Goal: Task Accomplishment & Management: Manage account settings

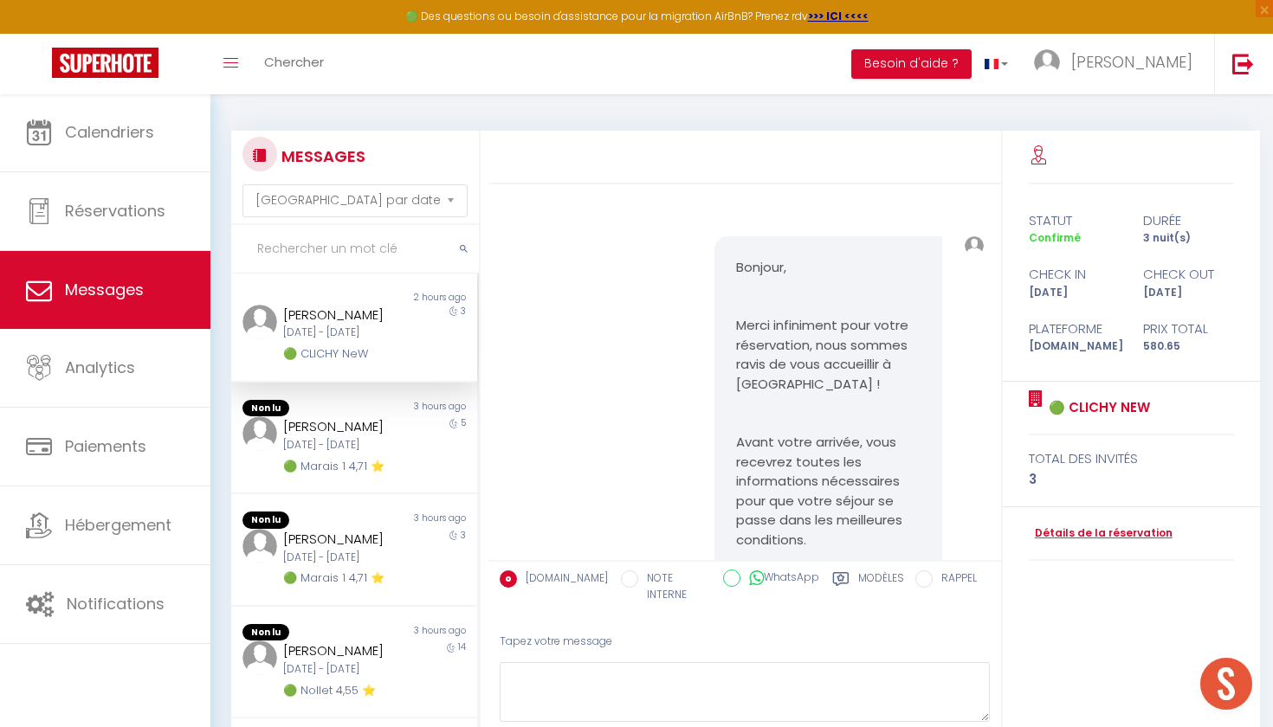
select select "message"
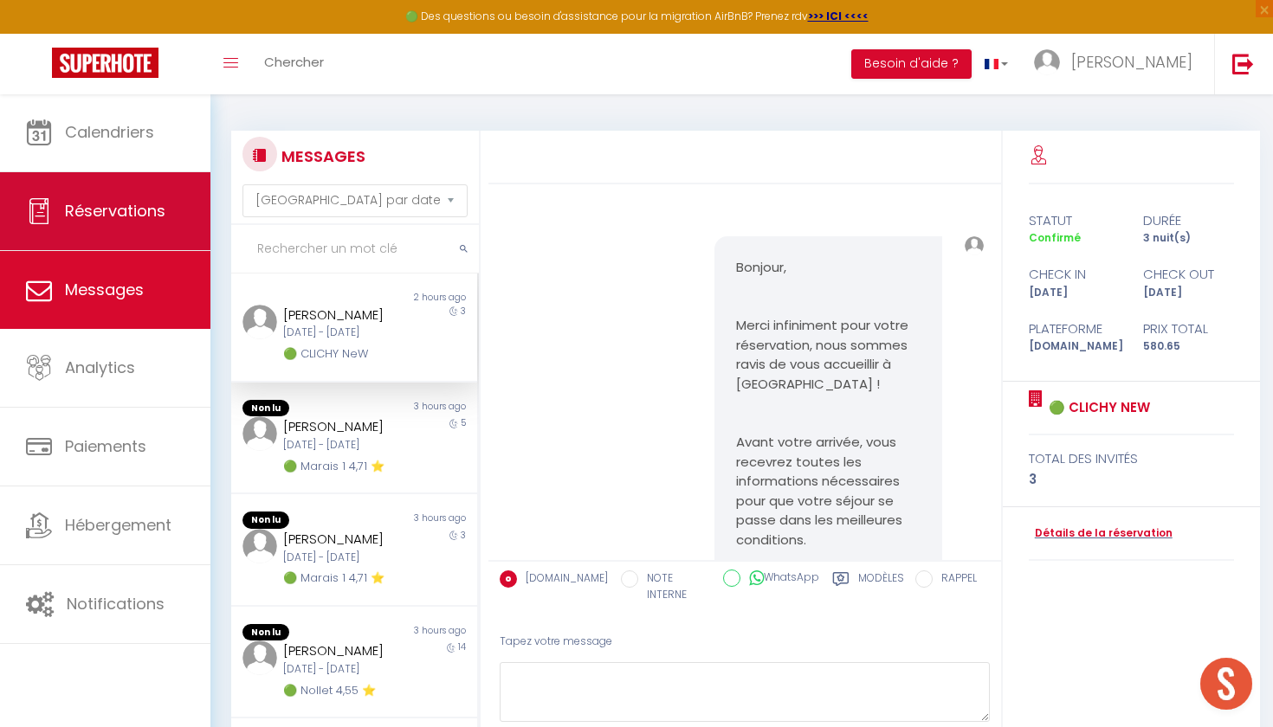
scroll to position [13770, 0]
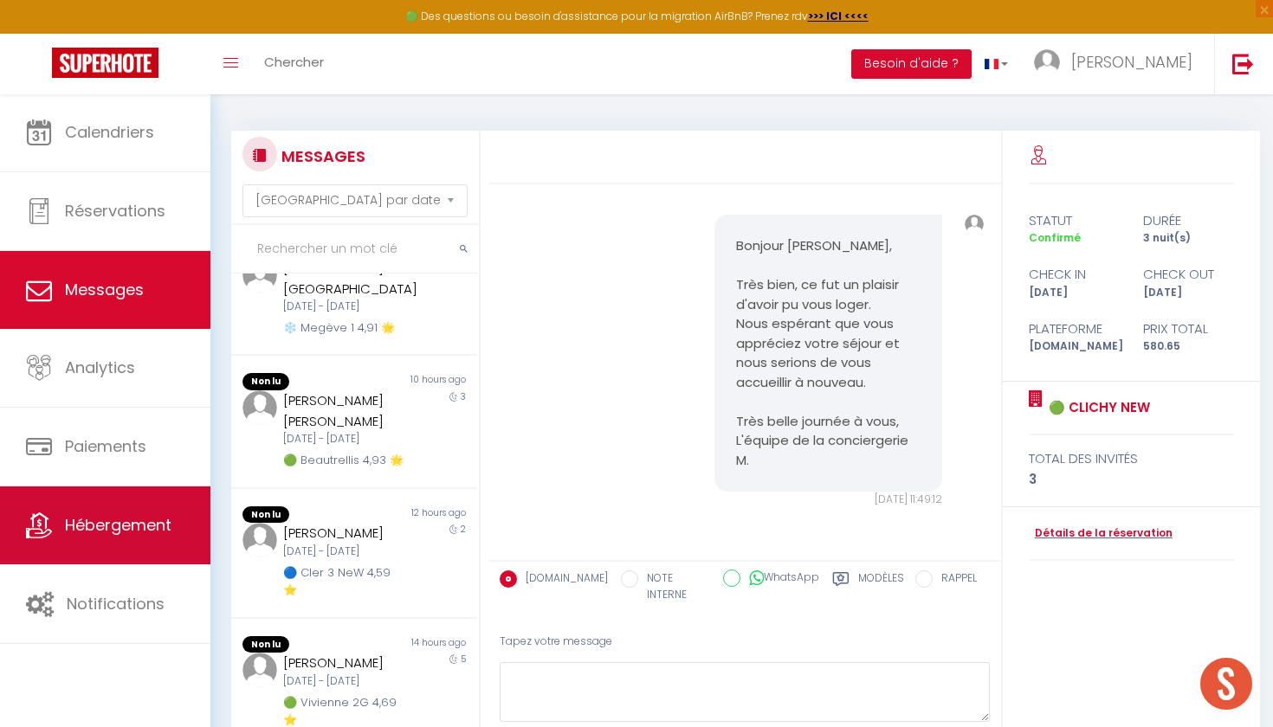
click at [173, 522] on link "Hébergement" at bounding box center [105, 526] width 210 height 78
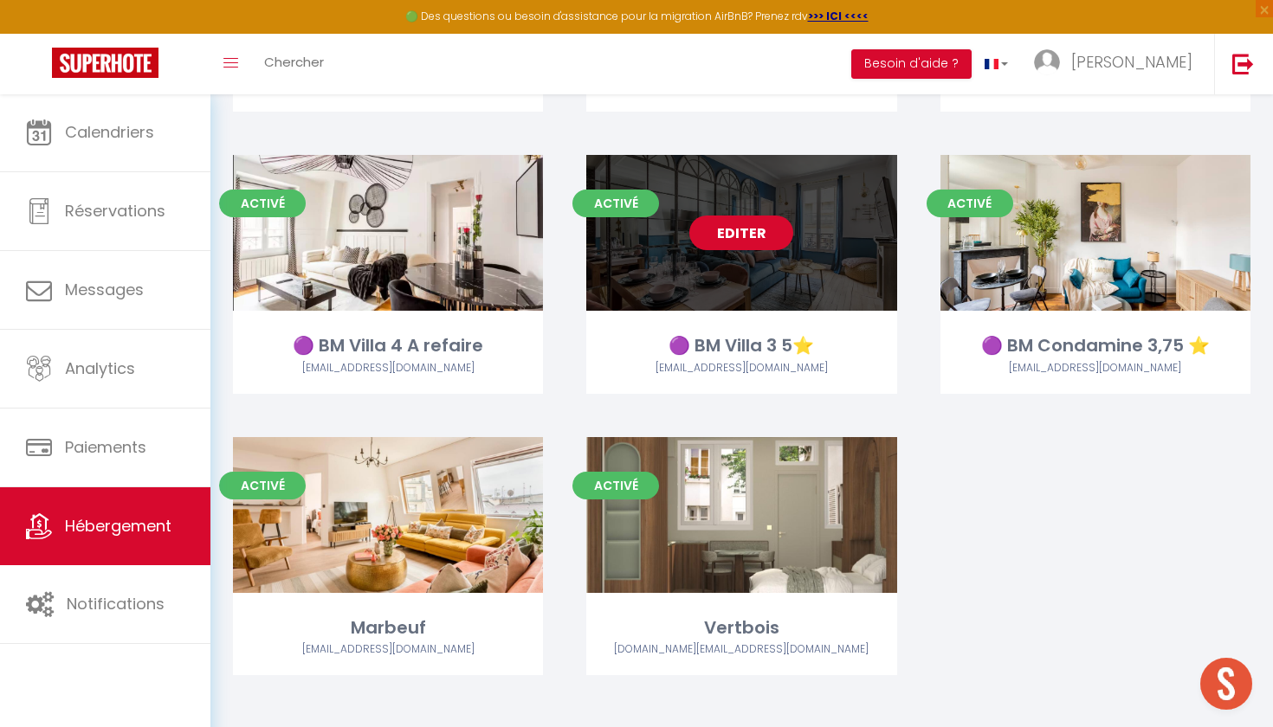
scroll to position [2601, 0]
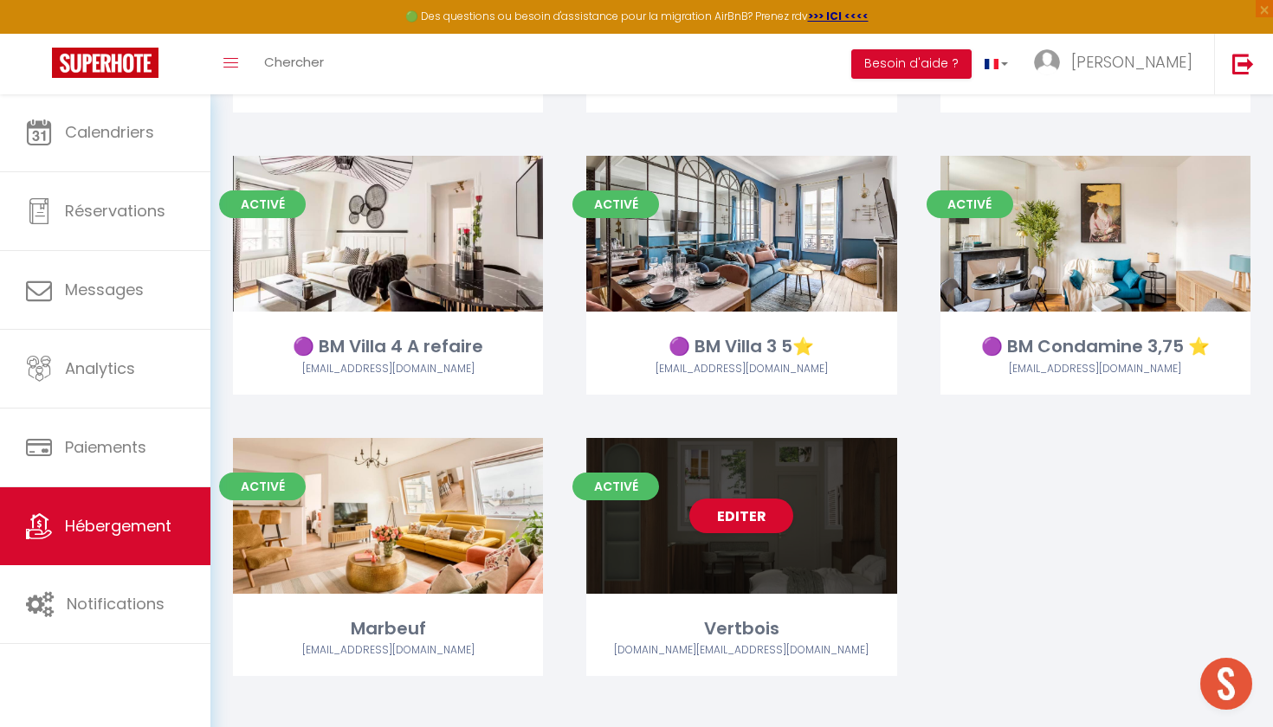
click at [743, 551] on div "Editer" at bounding box center [741, 516] width 310 height 156
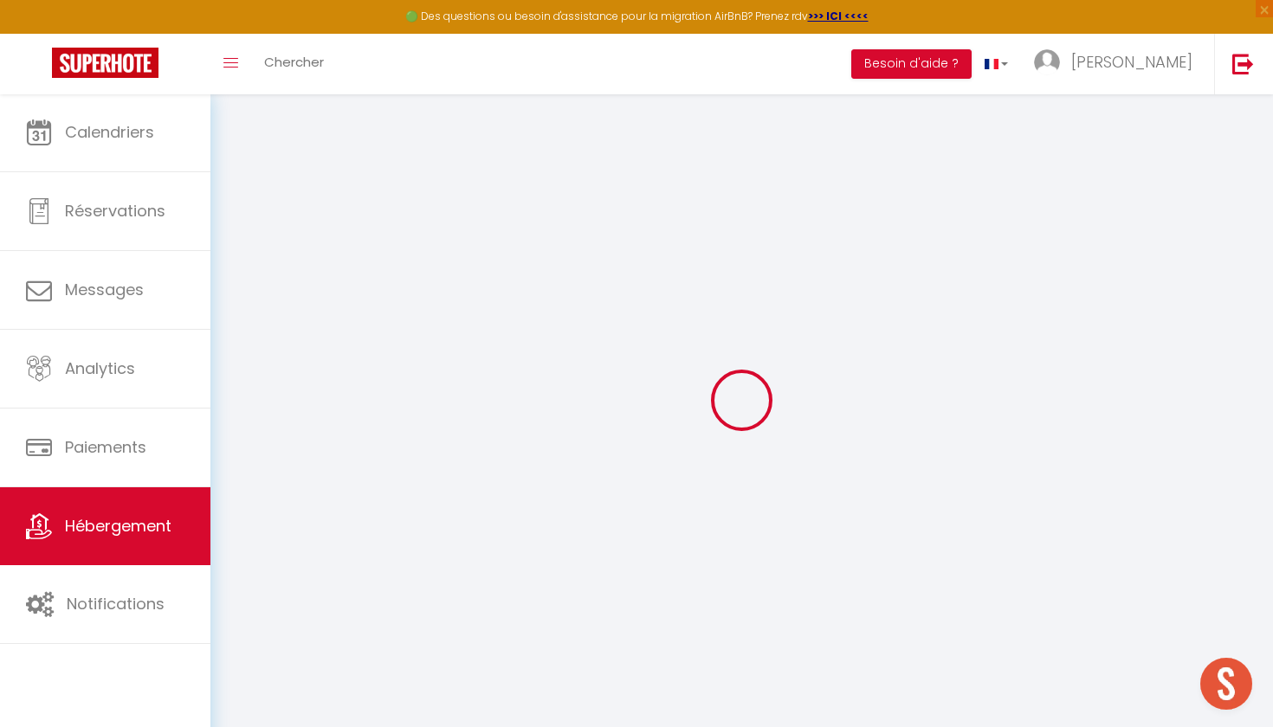
select select "+ 30 %"
select select "+ 35 %"
select select
checkbox input "false"
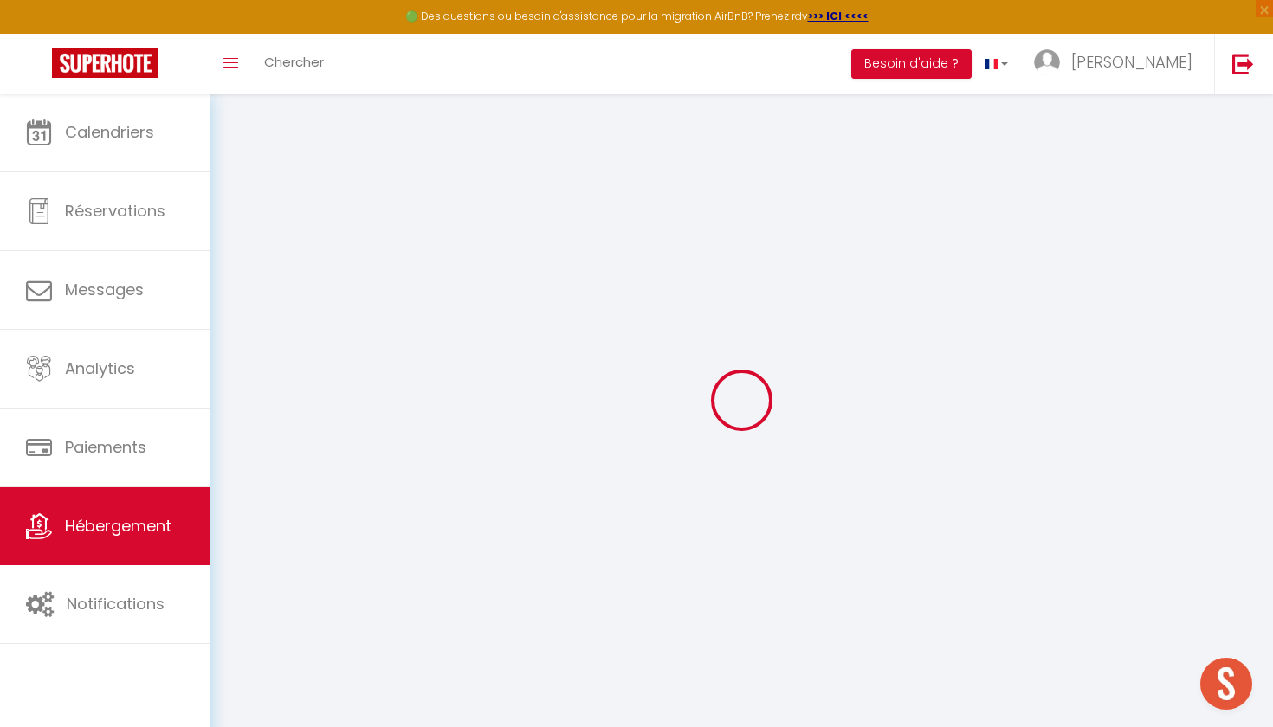
checkbox input "false"
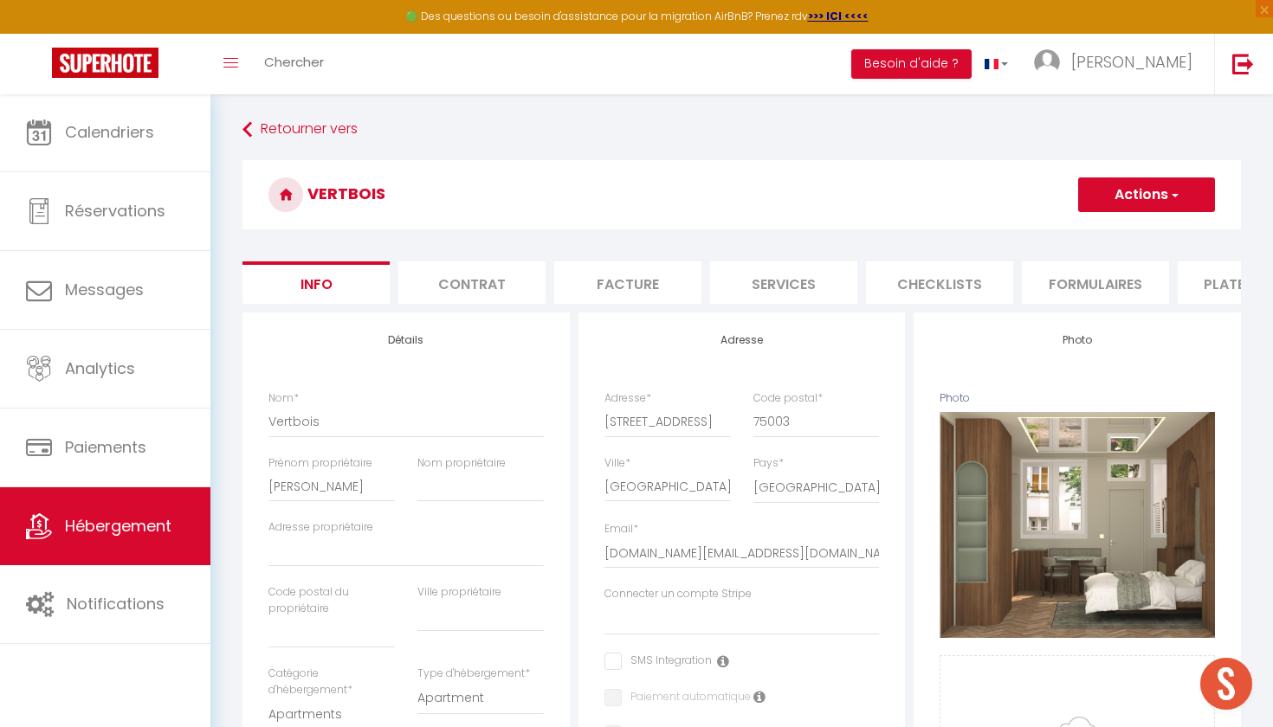
select select
checkbox input "false"
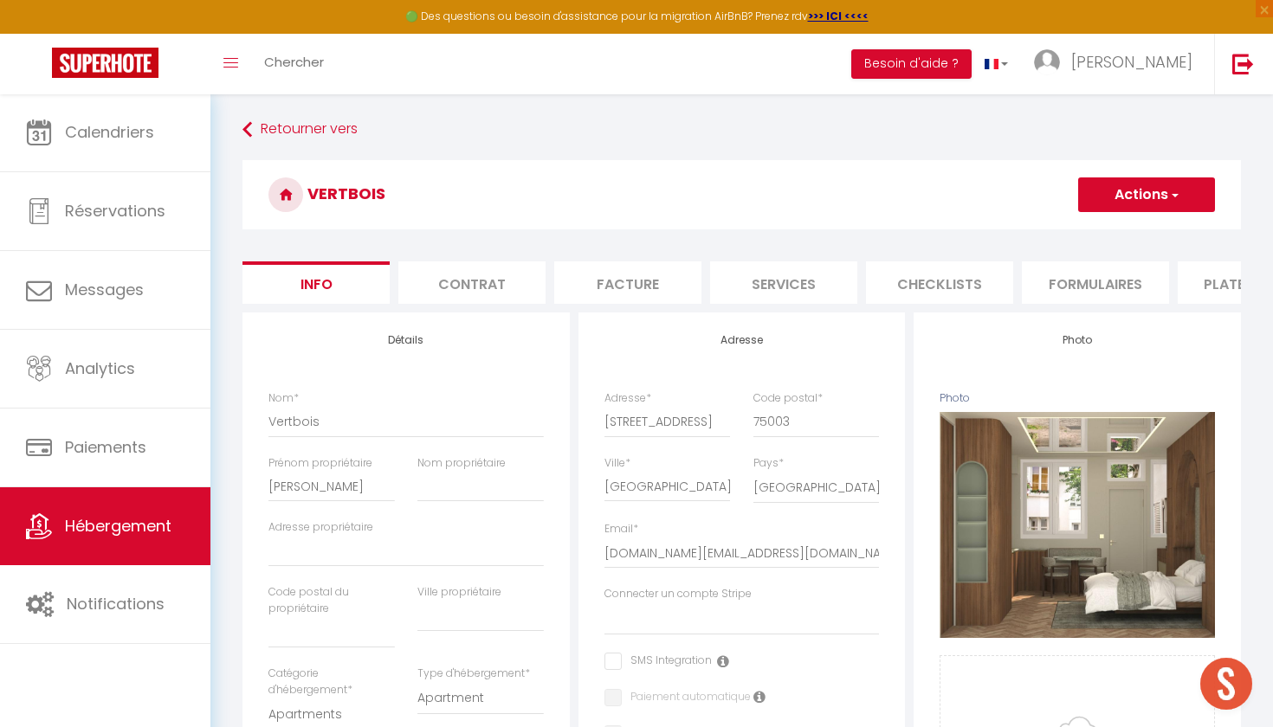
select select
checkbox input "false"
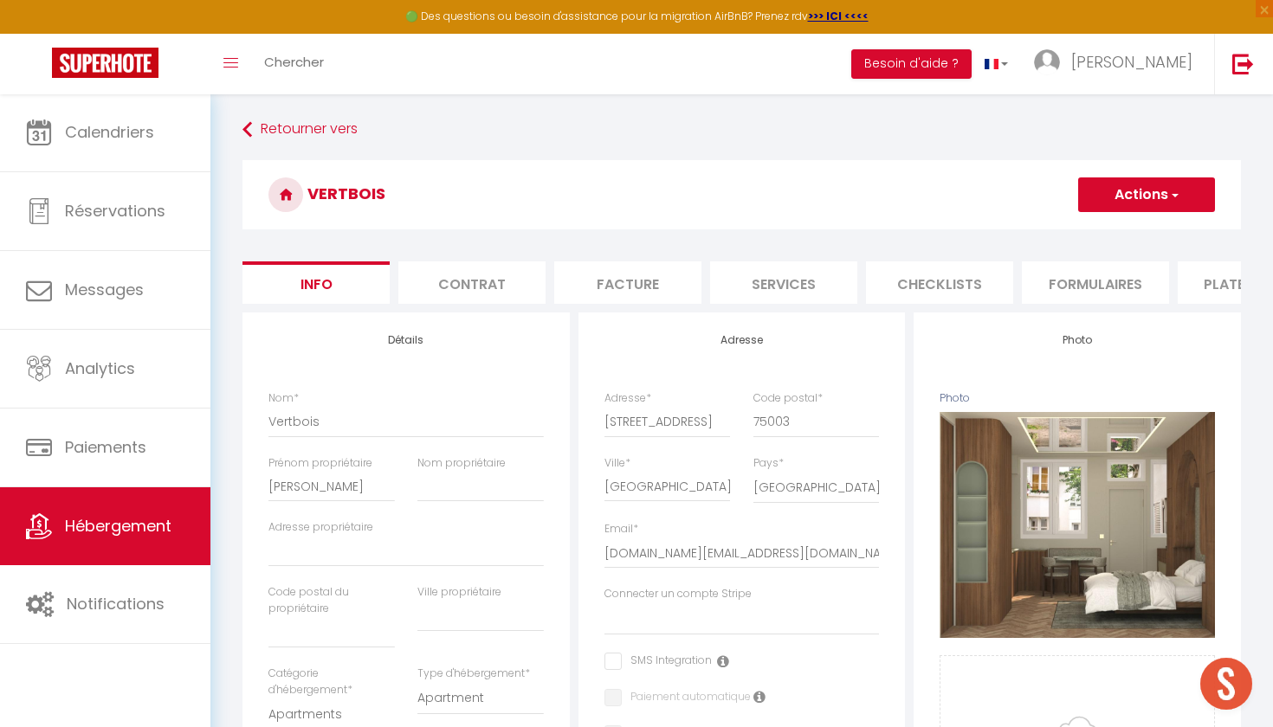
select select "EUR"
select select
select select "14386-1515789395542214822"
click at [1113, 268] on li "Plateformes" at bounding box center [1132, 283] width 147 height 42
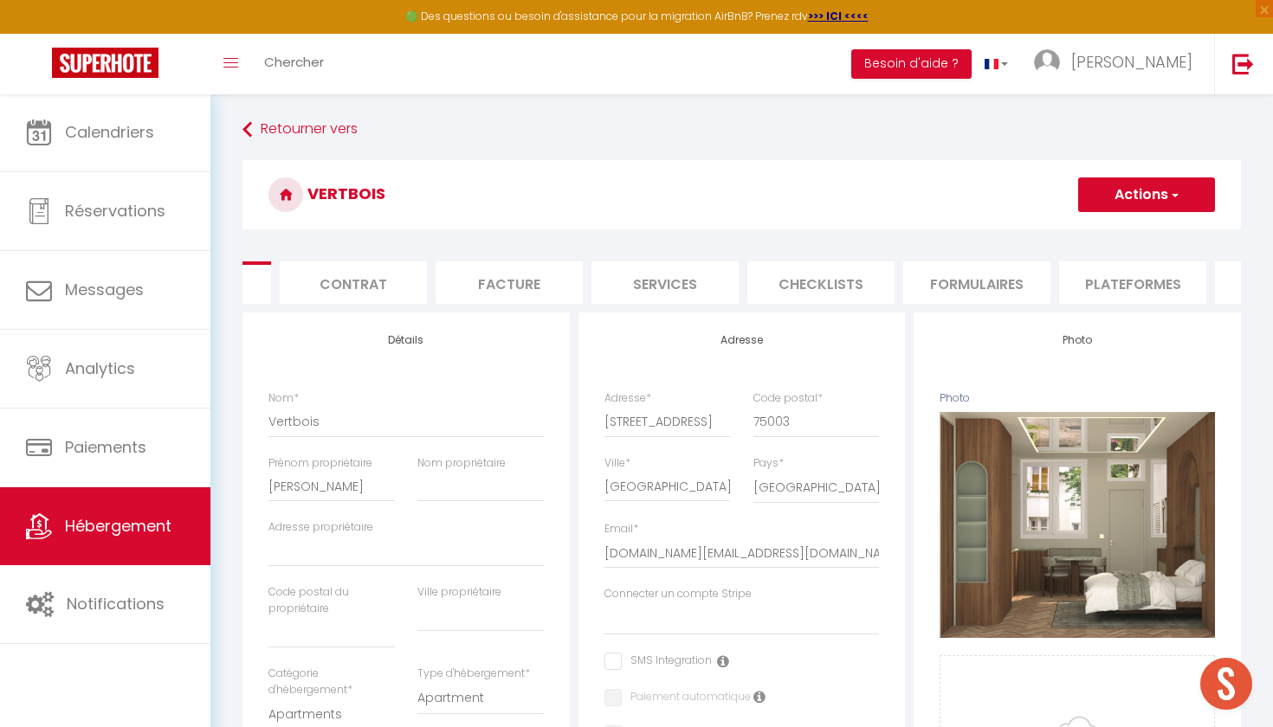
select select
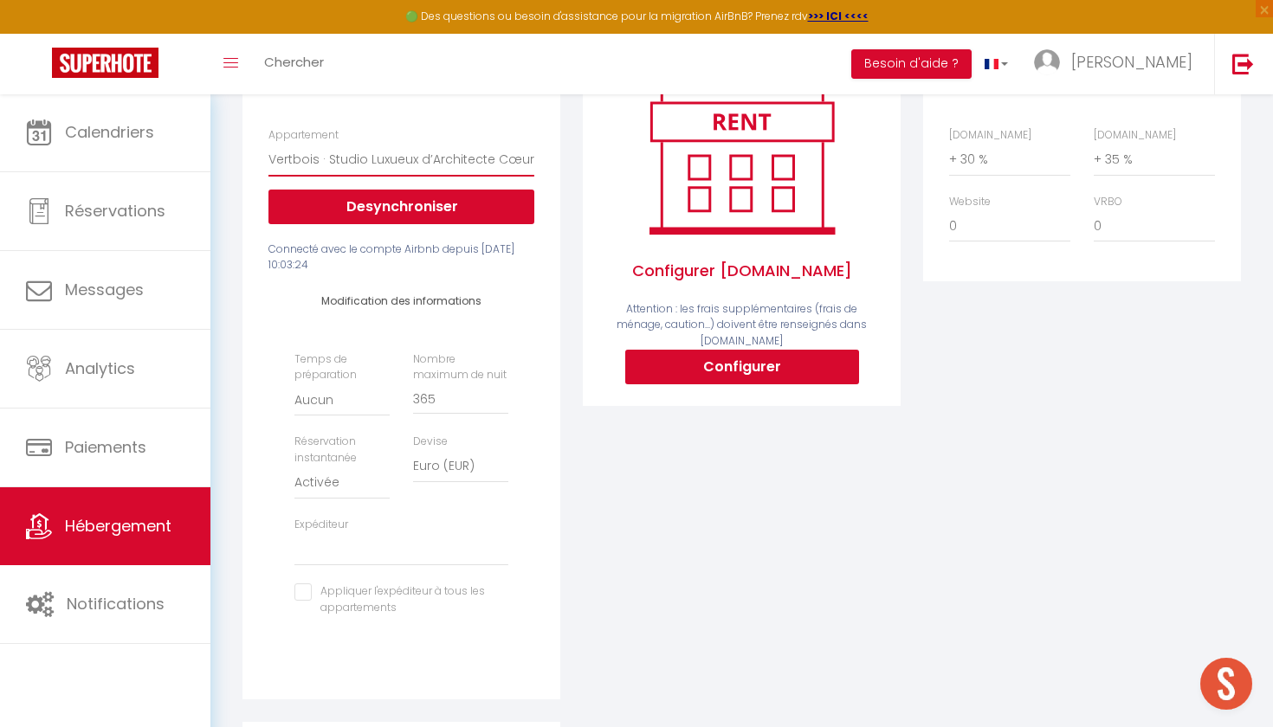
scroll to position [262, 0]
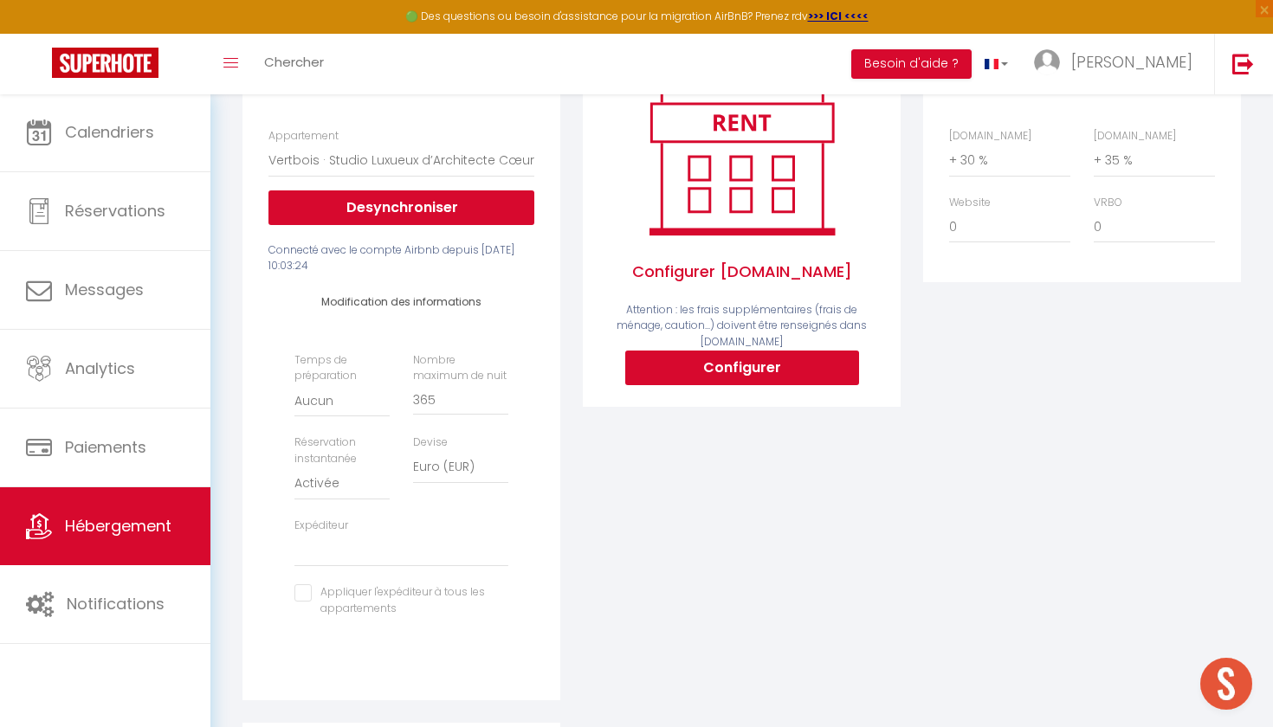
click at [456, 297] on h4 "Modification des informations" at bounding box center [401, 302] width 214 height 12
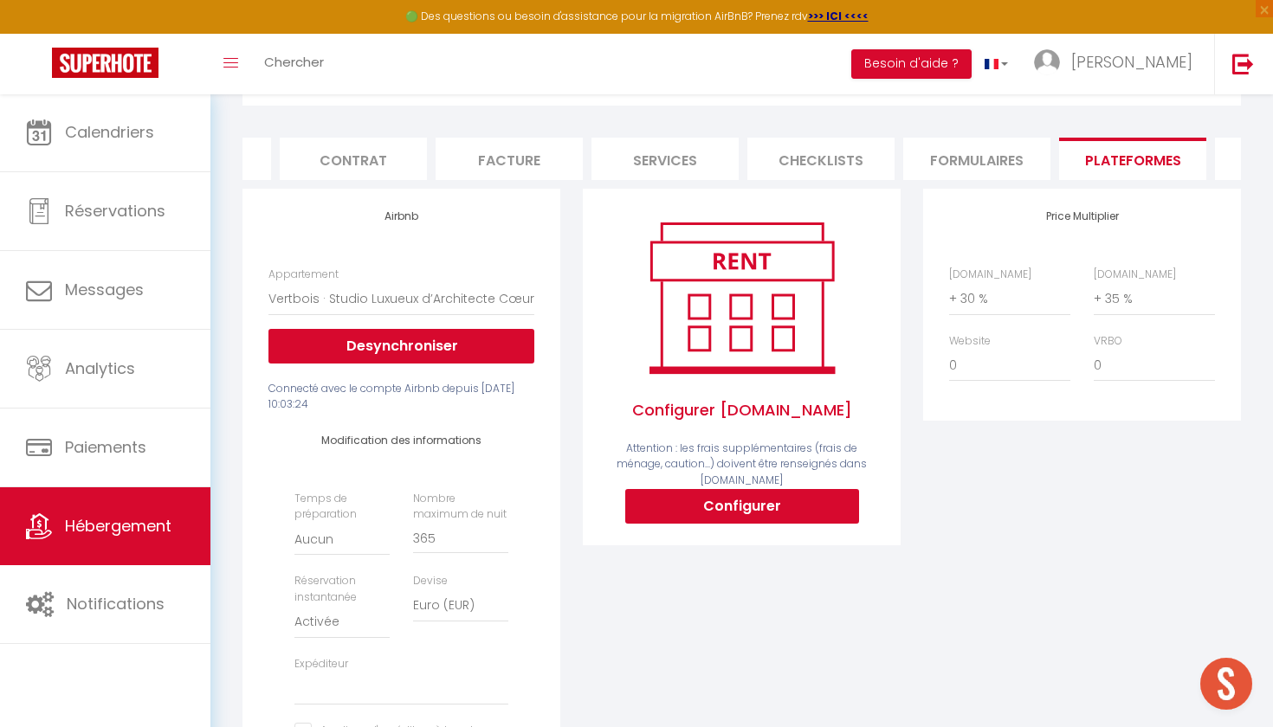
scroll to position [74, 0]
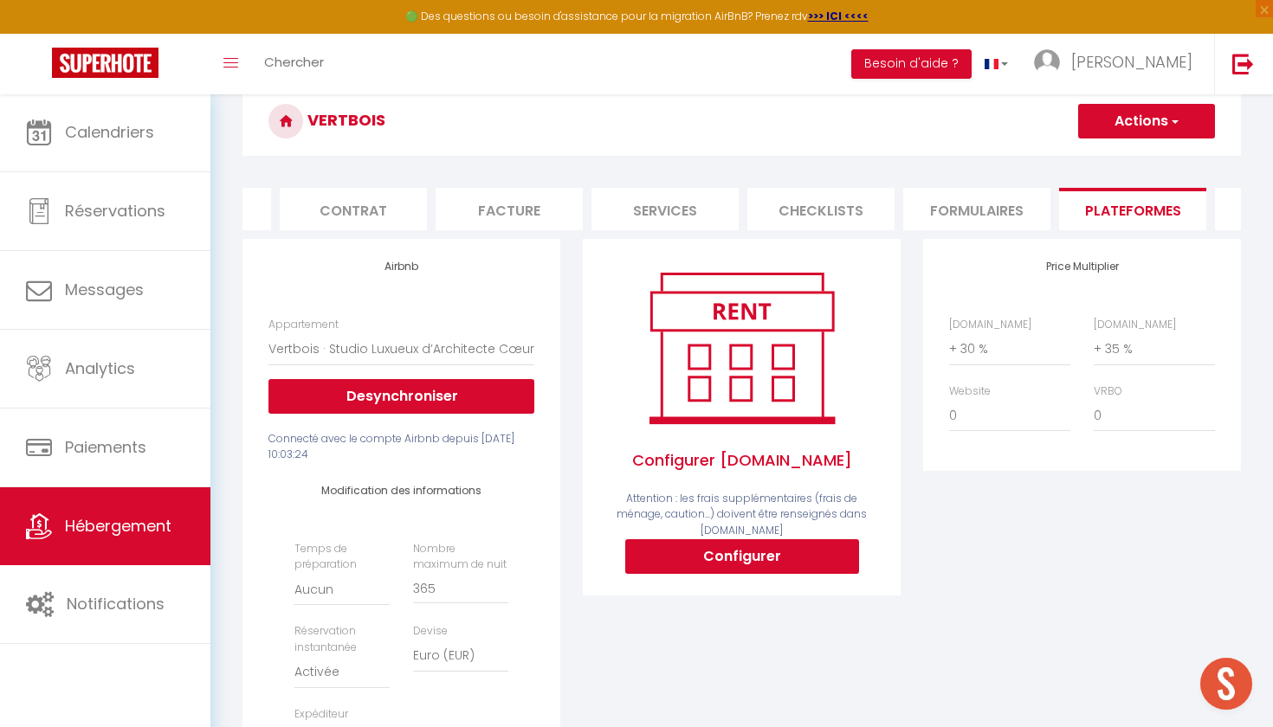
click at [646, 204] on li "Services" at bounding box center [665, 209] width 147 height 42
select select
checkbox input "false"
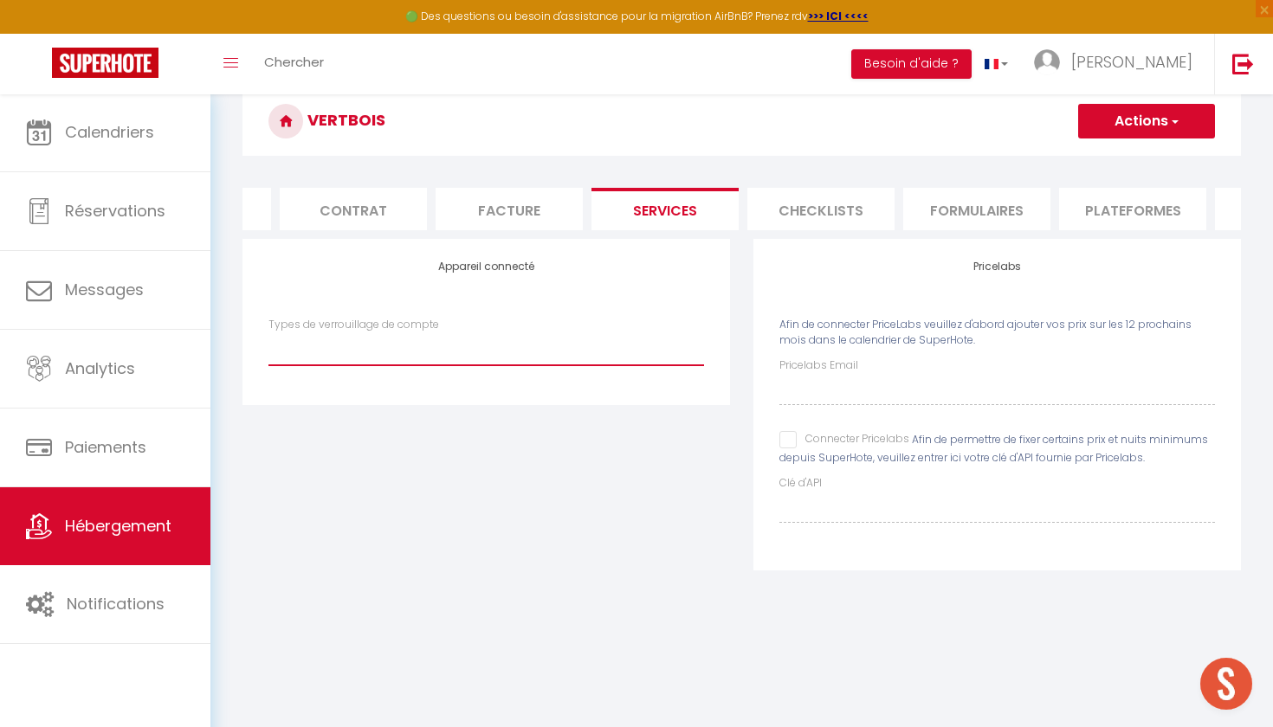
select select "IgloohomeV2"
checkbox input "false"
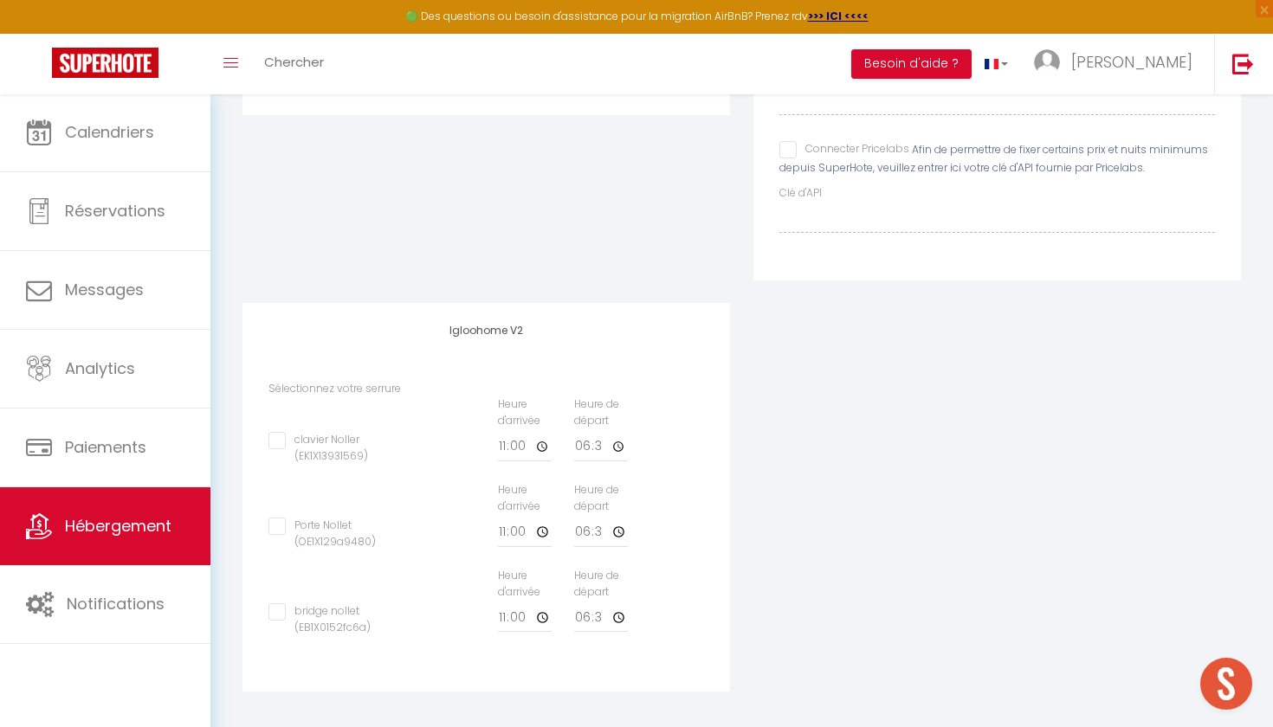
scroll to position [363, 0]
click at [357, 382] on label "Sélectionnez votre serrure" at bounding box center [334, 390] width 133 height 16
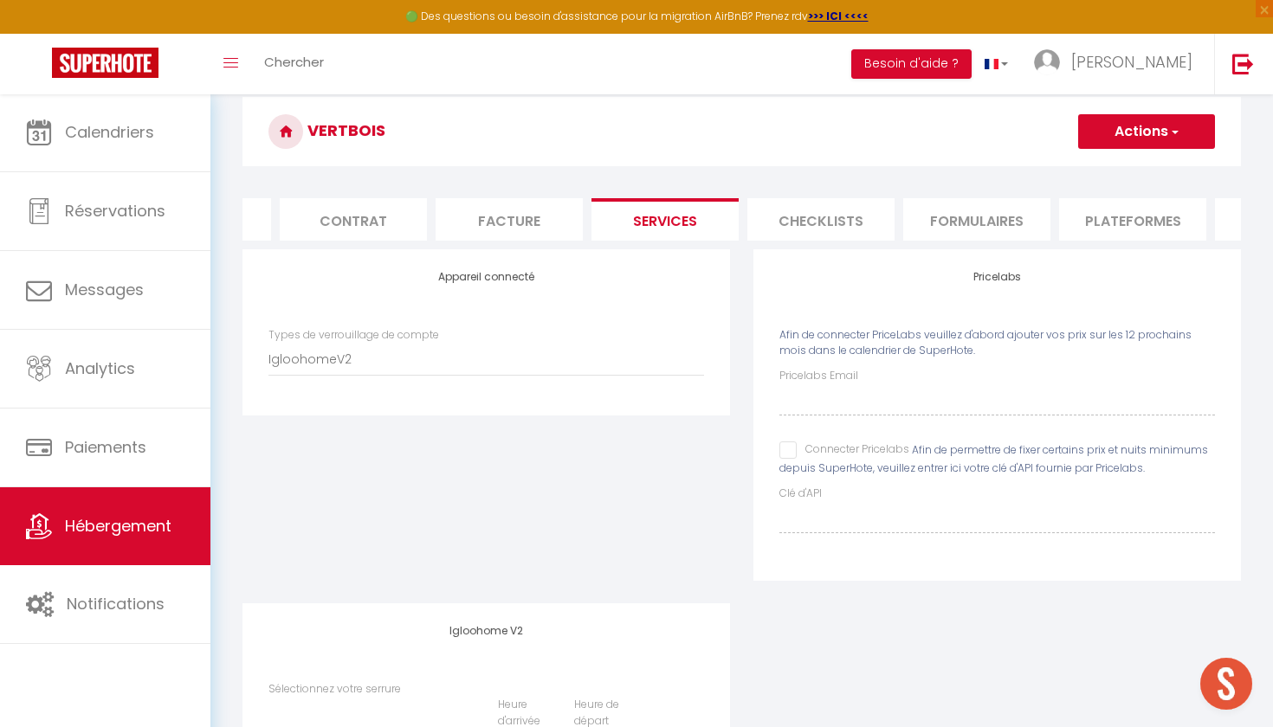
scroll to position [64, 0]
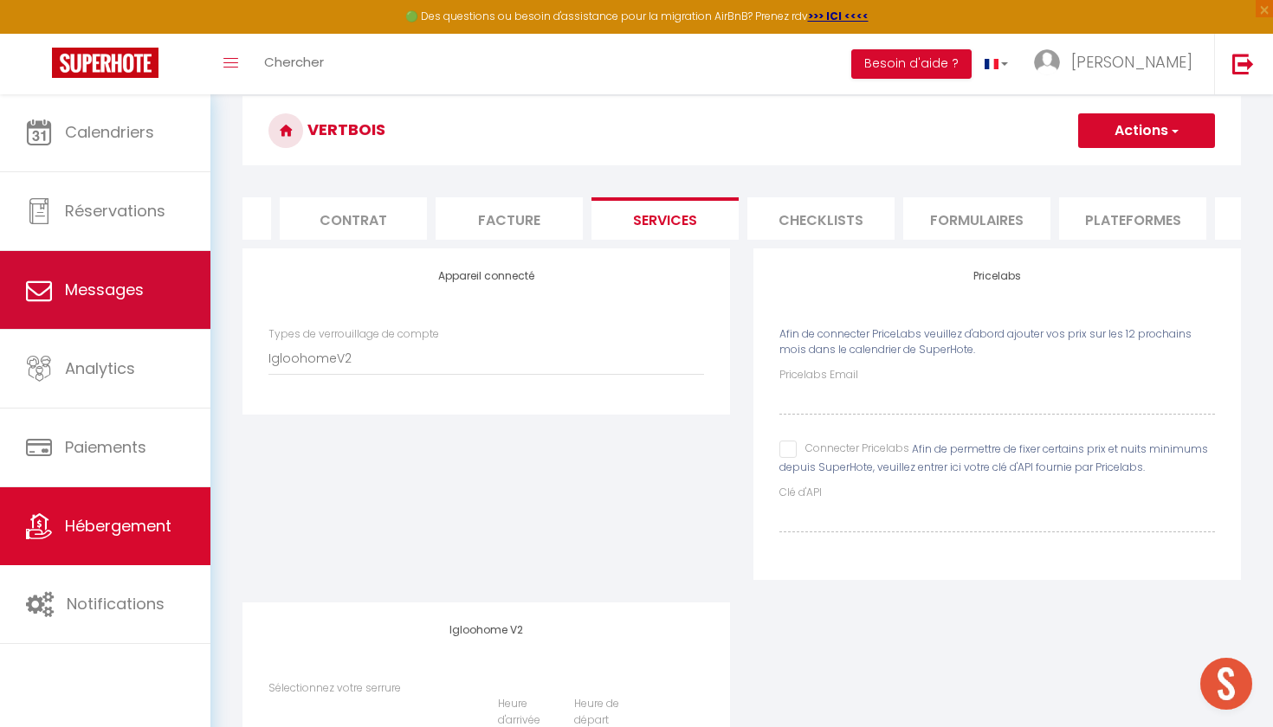
click at [123, 284] on span "Messages" at bounding box center [104, 290] width 79 height 22
select select "message"
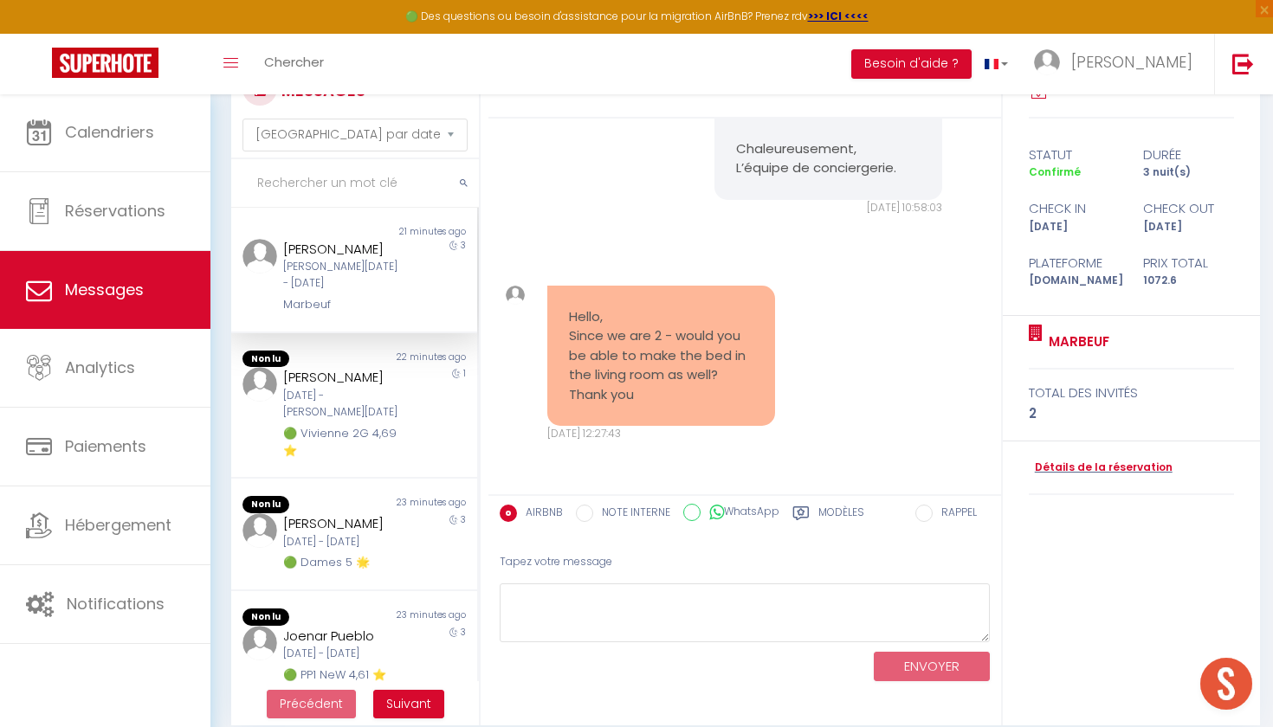
scroll to position [68, 0]
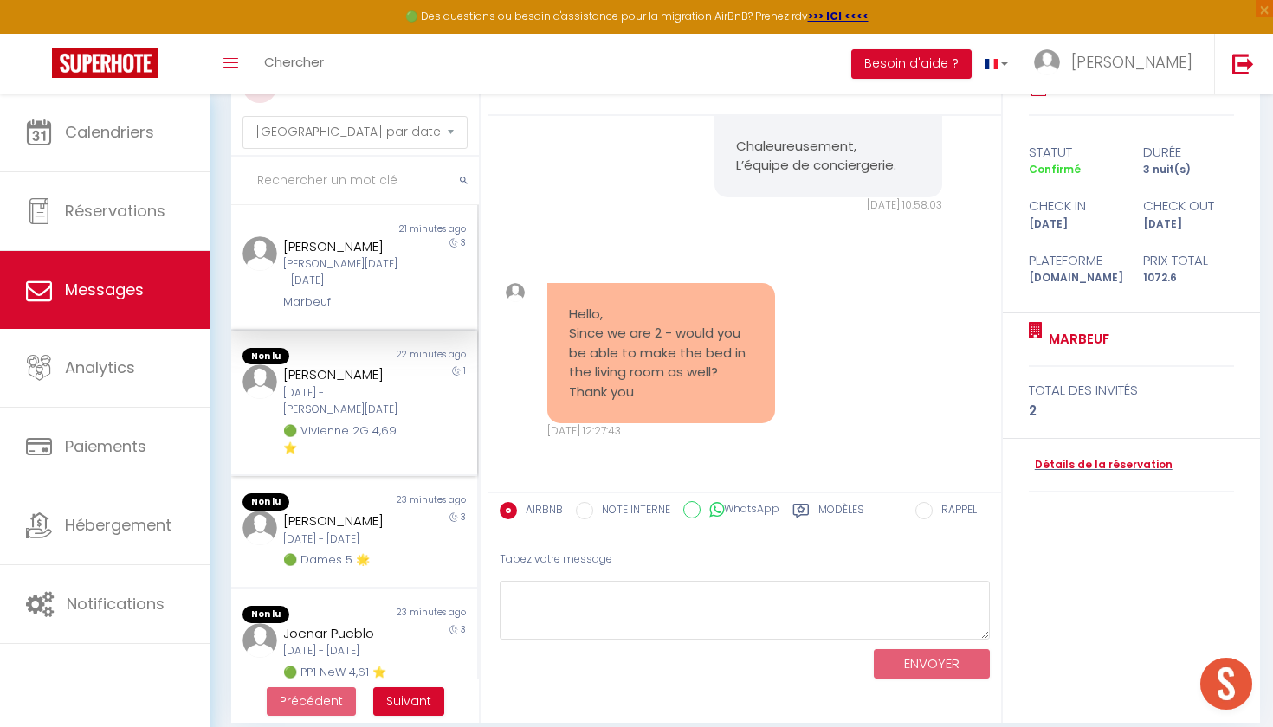
click at [407, 375] on div "[PERSON_NAME] [DATE] - [DATE] 🟢 Vivienne 2G 4,69 ⭐️" at bounding box center [344, 411] width 144 height 93
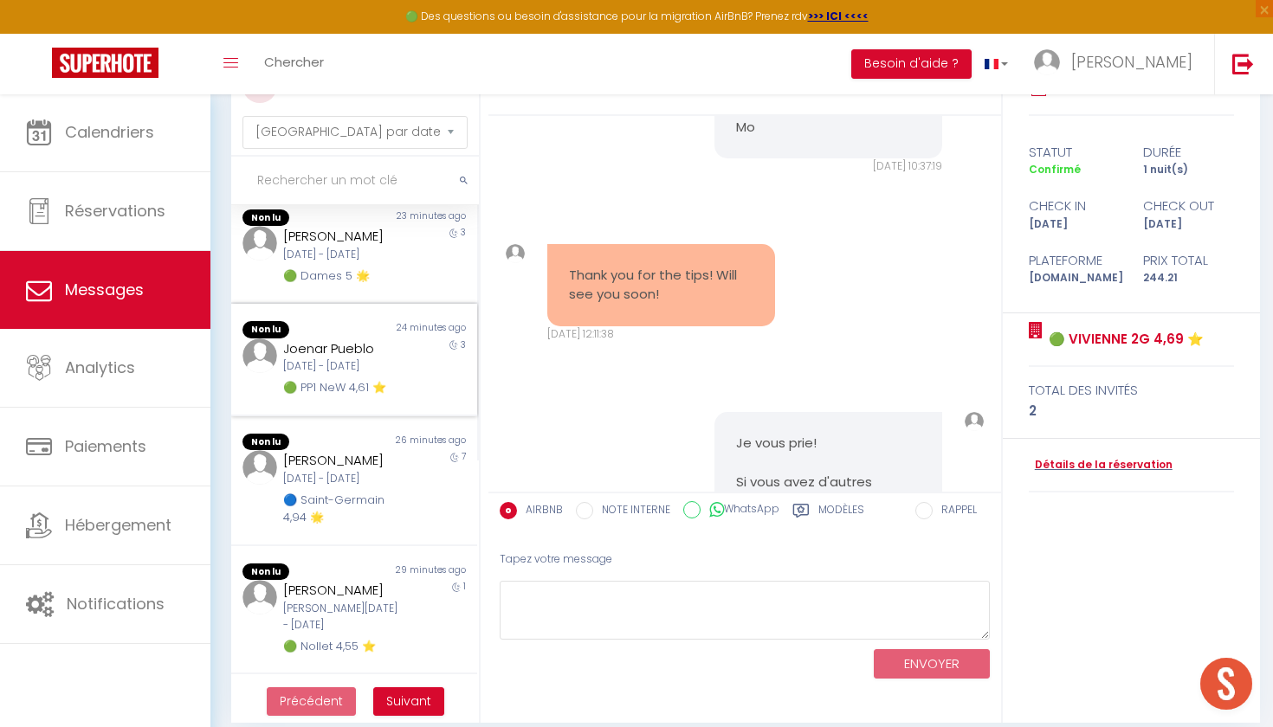
scroll to position [310, 0]
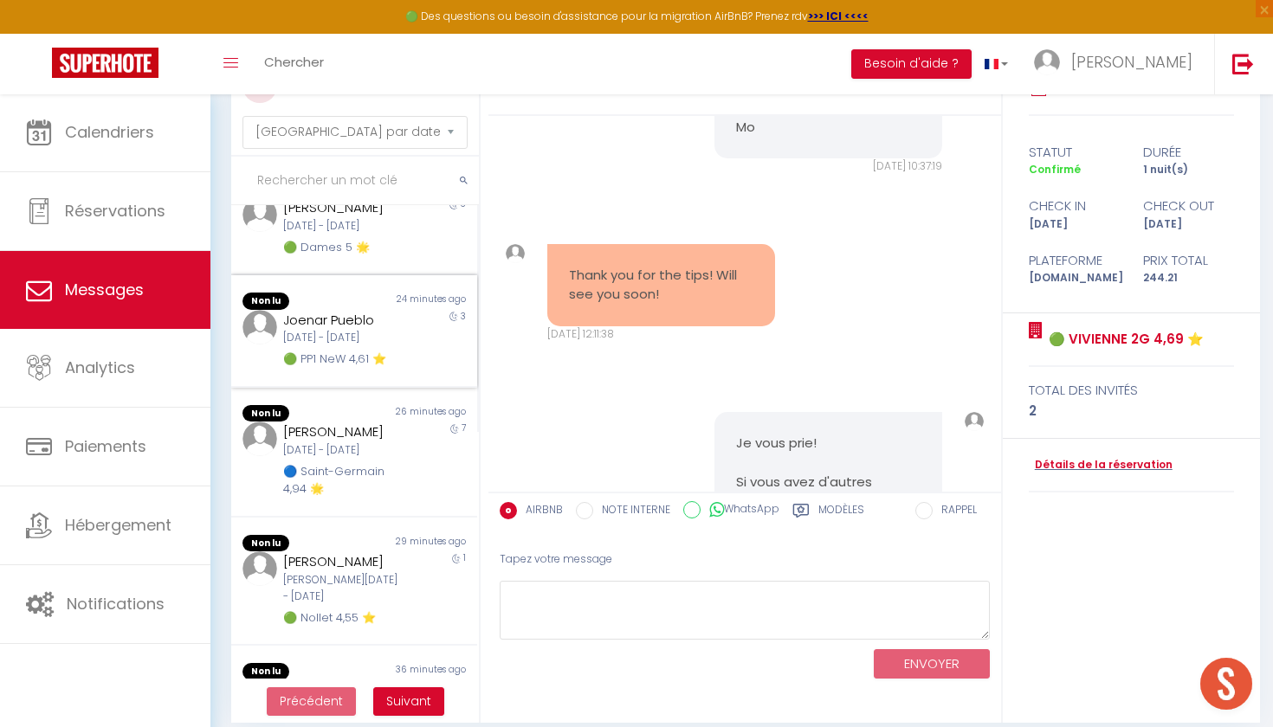
click at [365, 351] on div "🟢 PP1 NeW 4,61 ⭐️" at bounding box center [343, 359] width 121 height 17
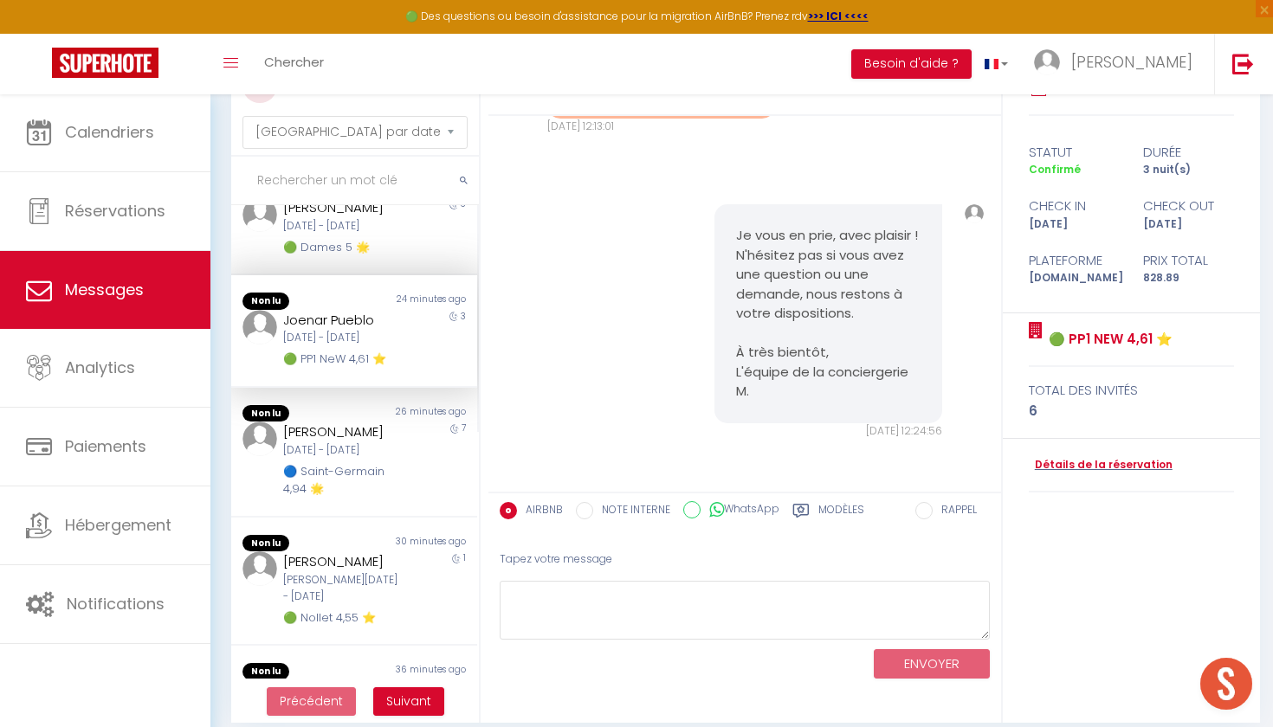
scroll to position [3975, 0]
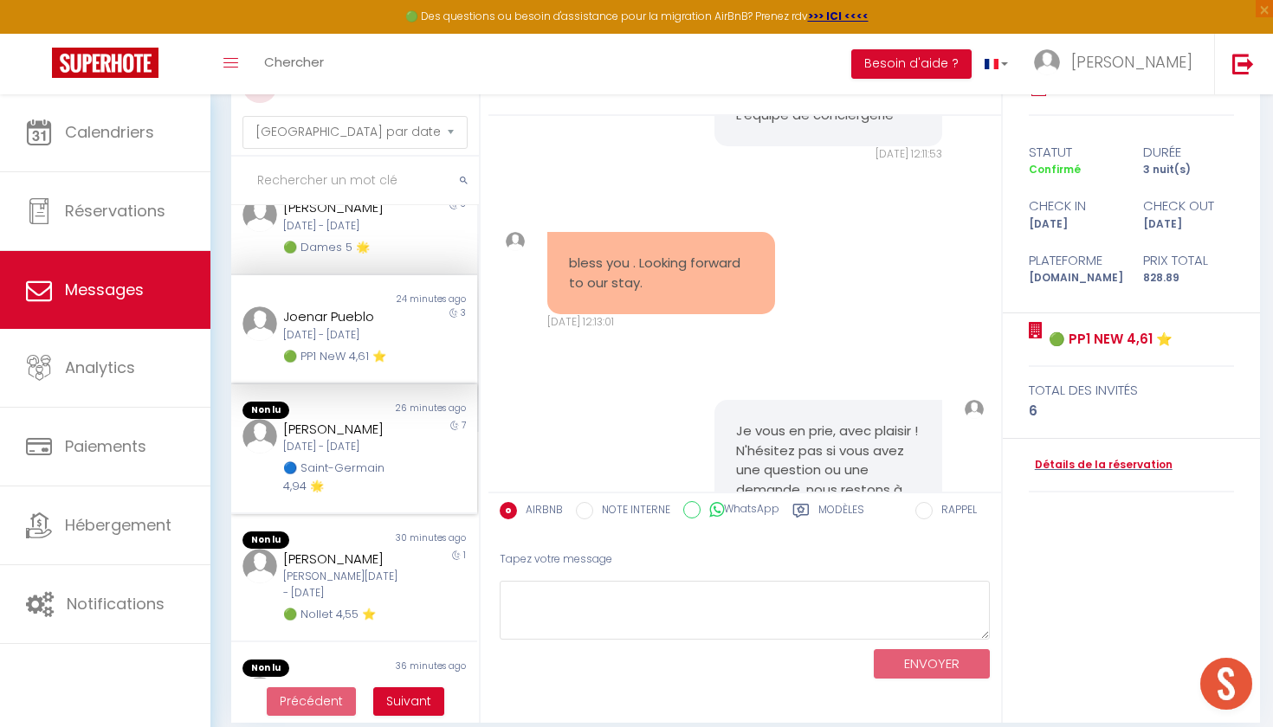
click at [363, 460] on div "🔵 Saint-Germain 4,94 🌟" at bounding box center [343, 478] width 121 height 36
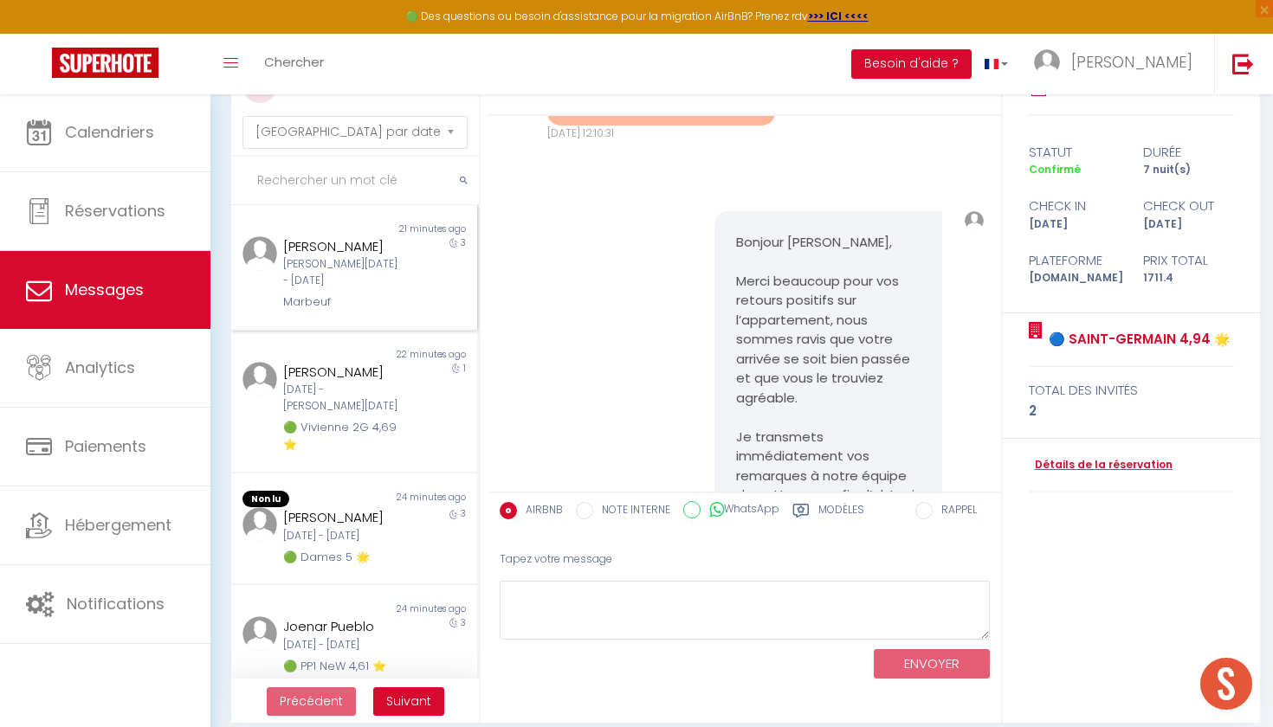
click at [341, 272] on div "[PERSON_NAME] [PERSON_NAME][DATE] - [DATE] Marbeuf" at bounding box center [344, 273] width 144 height 75
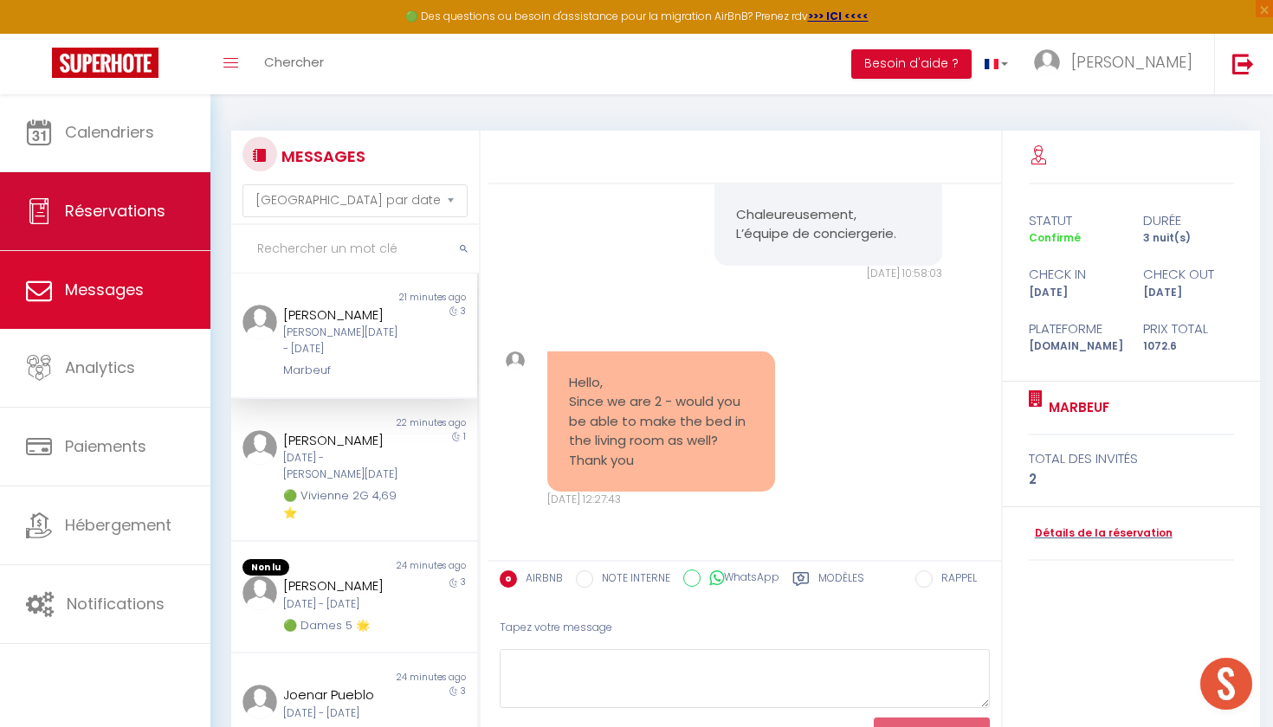
click at [133, 209] on span "Réservations" at bounding box center [115, 211] width 100 height 22
select select "not_cancelled"
